Goal: Use online tool/utility: Use online tool/utility

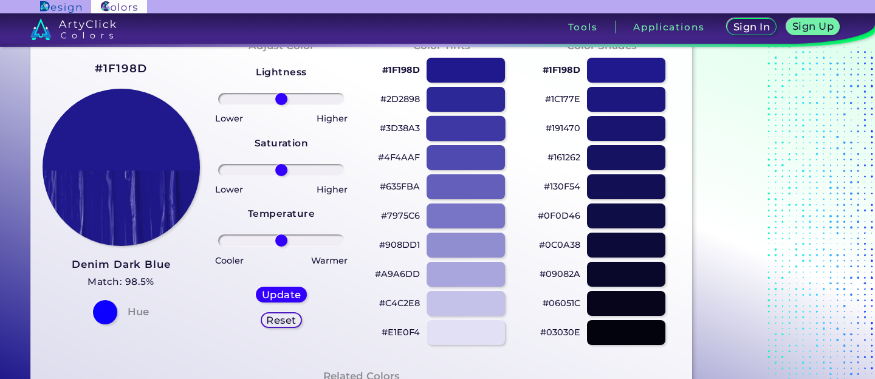
scroll to position [81, 0]
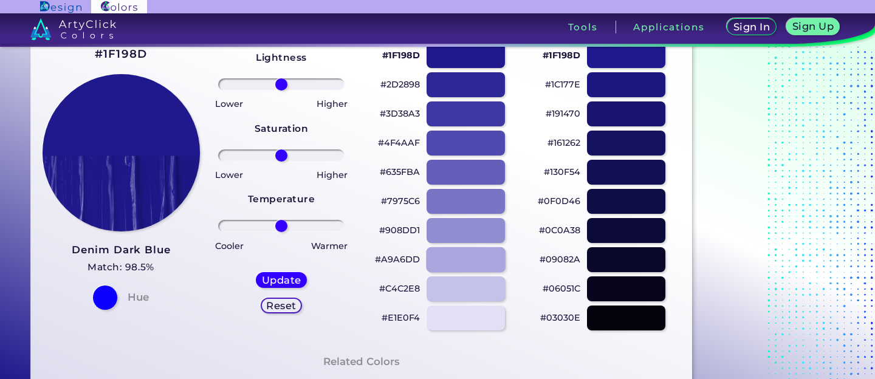
click at [465, 255] on div at bounding box center [465, 259] width 79 height 25
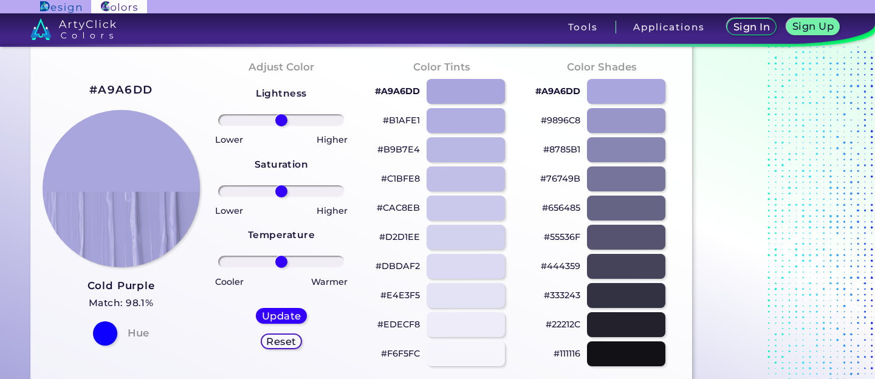
scroll to position [24, 0]
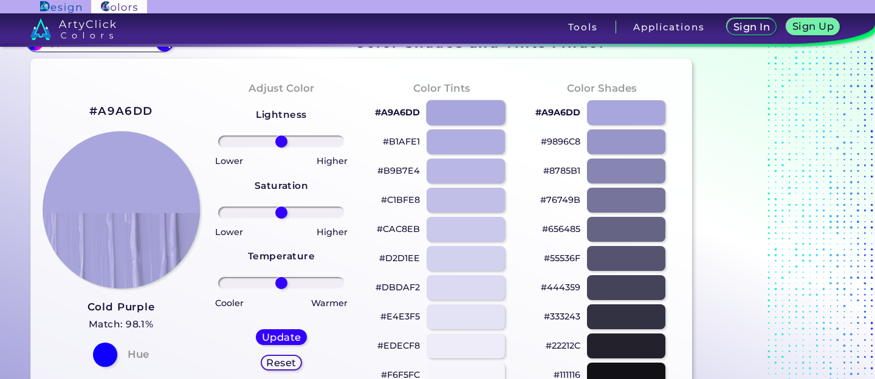
click at [457, 115] on div at bounding box center [465, 112] width 79 height 25
type input "#a9a6dd"
click at [401, 142] on p "#B1AFE1" at bounding box center [401, 141] width 37 height 15
click at [401, 142] on p "#B1AFE1 copied" at bounding box center [401, 141] width 37 height 15
copy p "B1AFE1 copied"
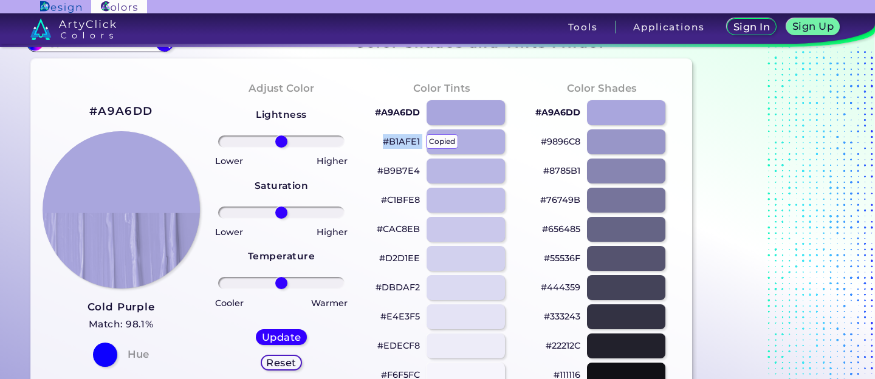
click at [401, 142] on p "#B1AFE1 copied copied" at bounding box center [401, 141] width 37 height 15
copy p "#B1AFE1"
drag, startPoint x: 378, startPoint y: 143, endPoint x: 419, endPoint y: 143, distance: 41.3
click at [419, 143] on div "#B1AFE1" at bounding box center [441, 141] width 141 height 29
copy p "#B1AFE1"
